Goal: Navigation & Orientation: Find specific page/section

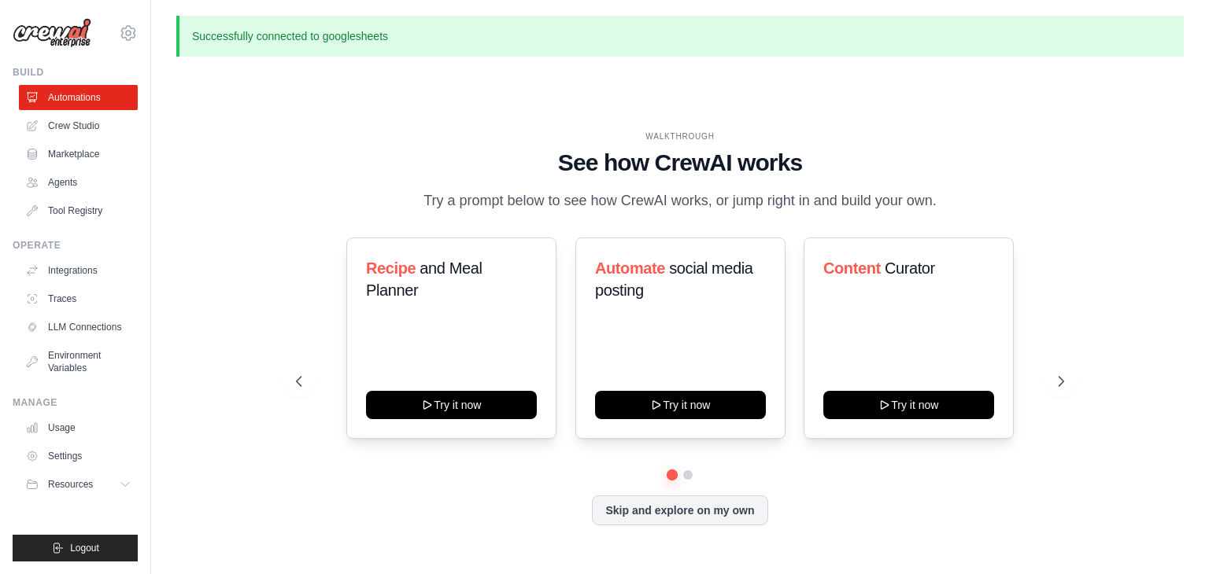
scroll to position [54, 0]
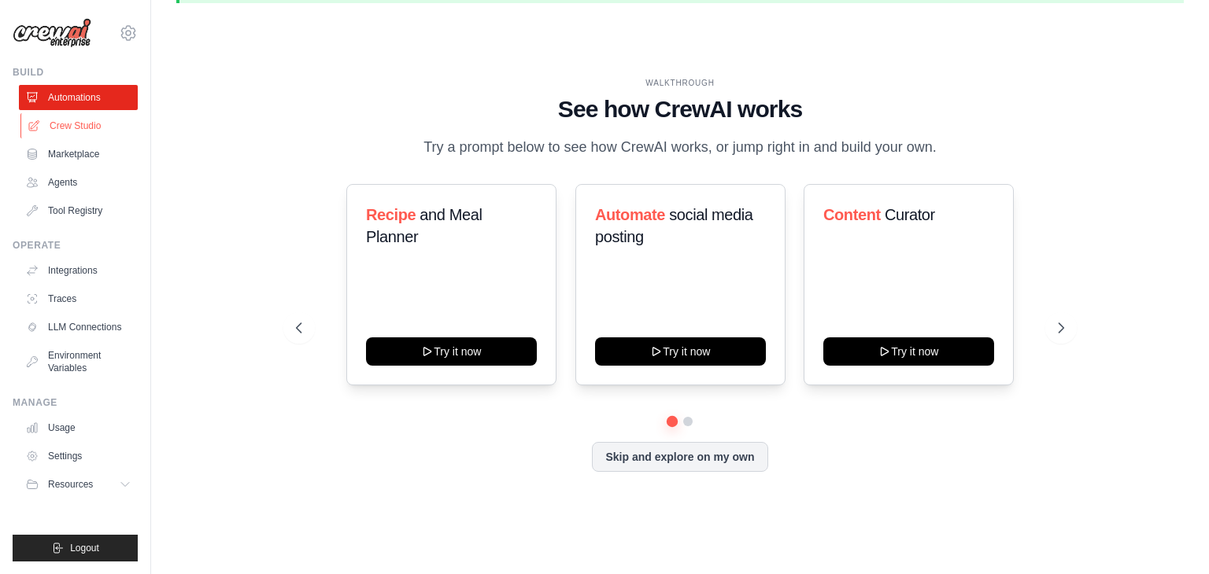
click at [95, 135] on link "Crew Studio" at bounding box center [79, 125] width 119 height 25
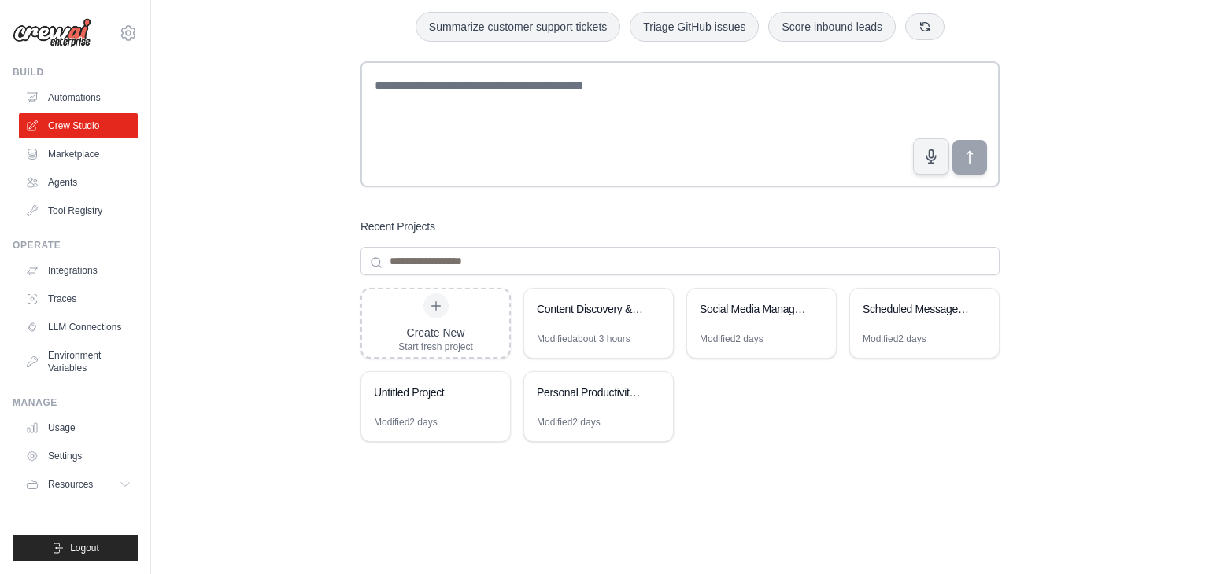
scroll to position [96, 0]
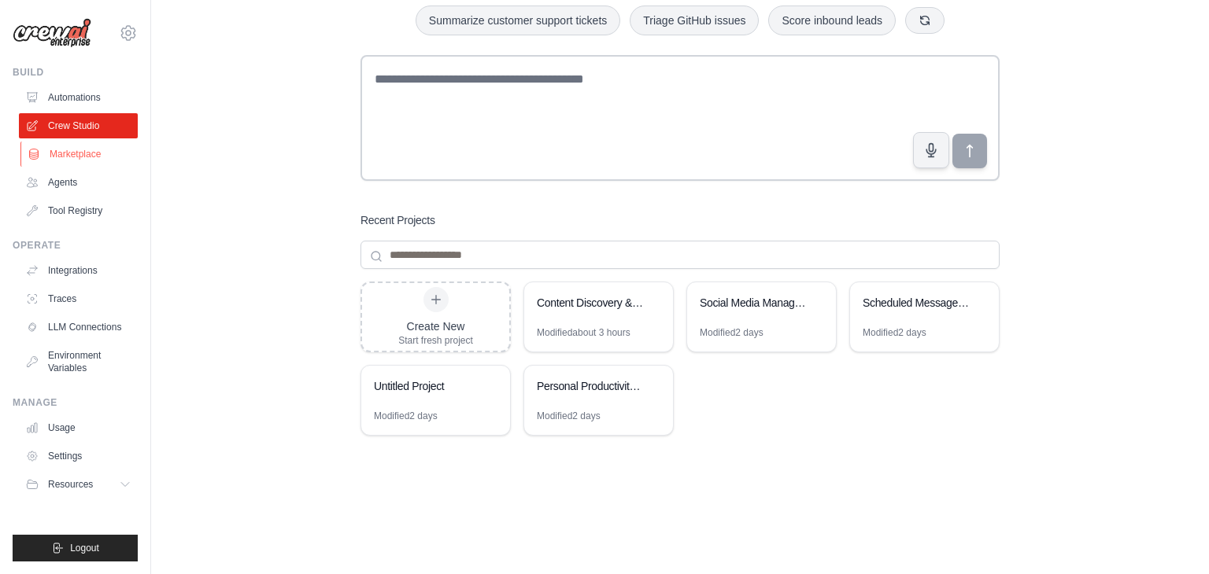
click at [65, 148] on link "Marketplace" at bounding box center [79, 154] width 119 height 25
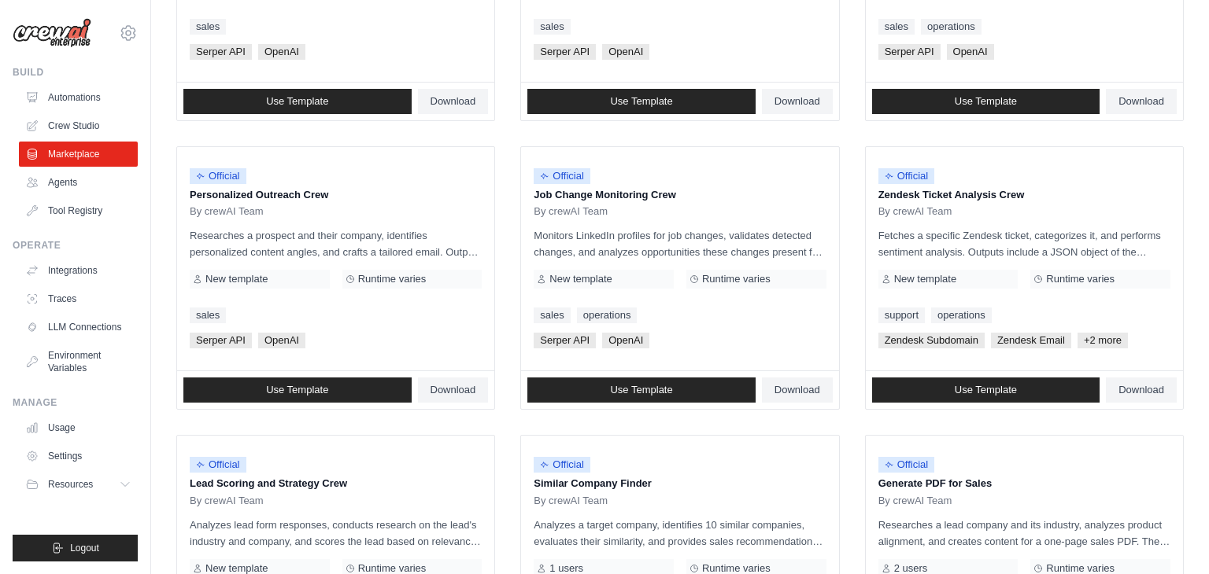
scroll to position [643, 0]
